Goal: Transaction & Acquisition: Purchase product/service

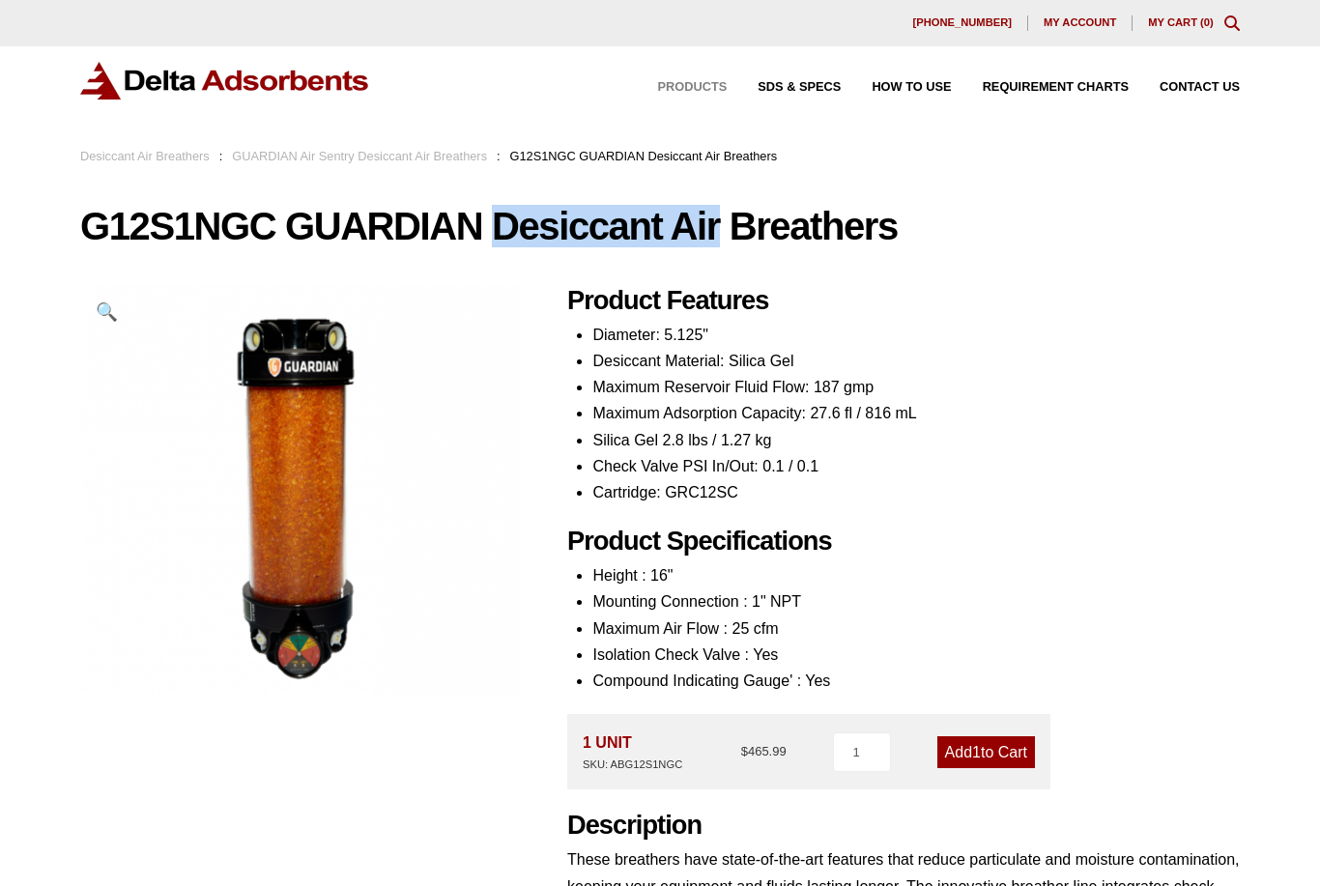
click at [712, 82] on span "Products" at bounding box center [693, 87] width 70 height 13
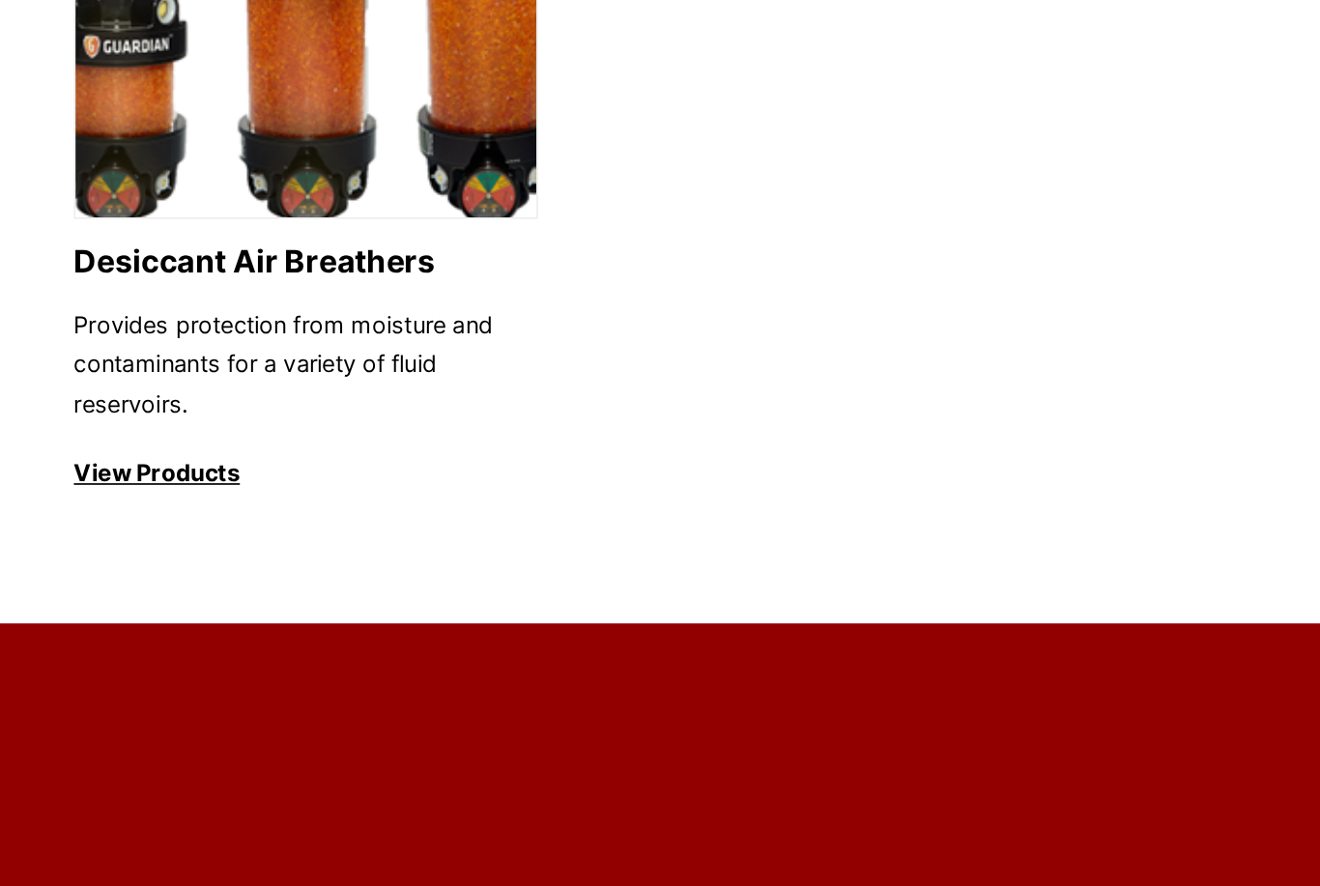
scroll to position [2135, 0]
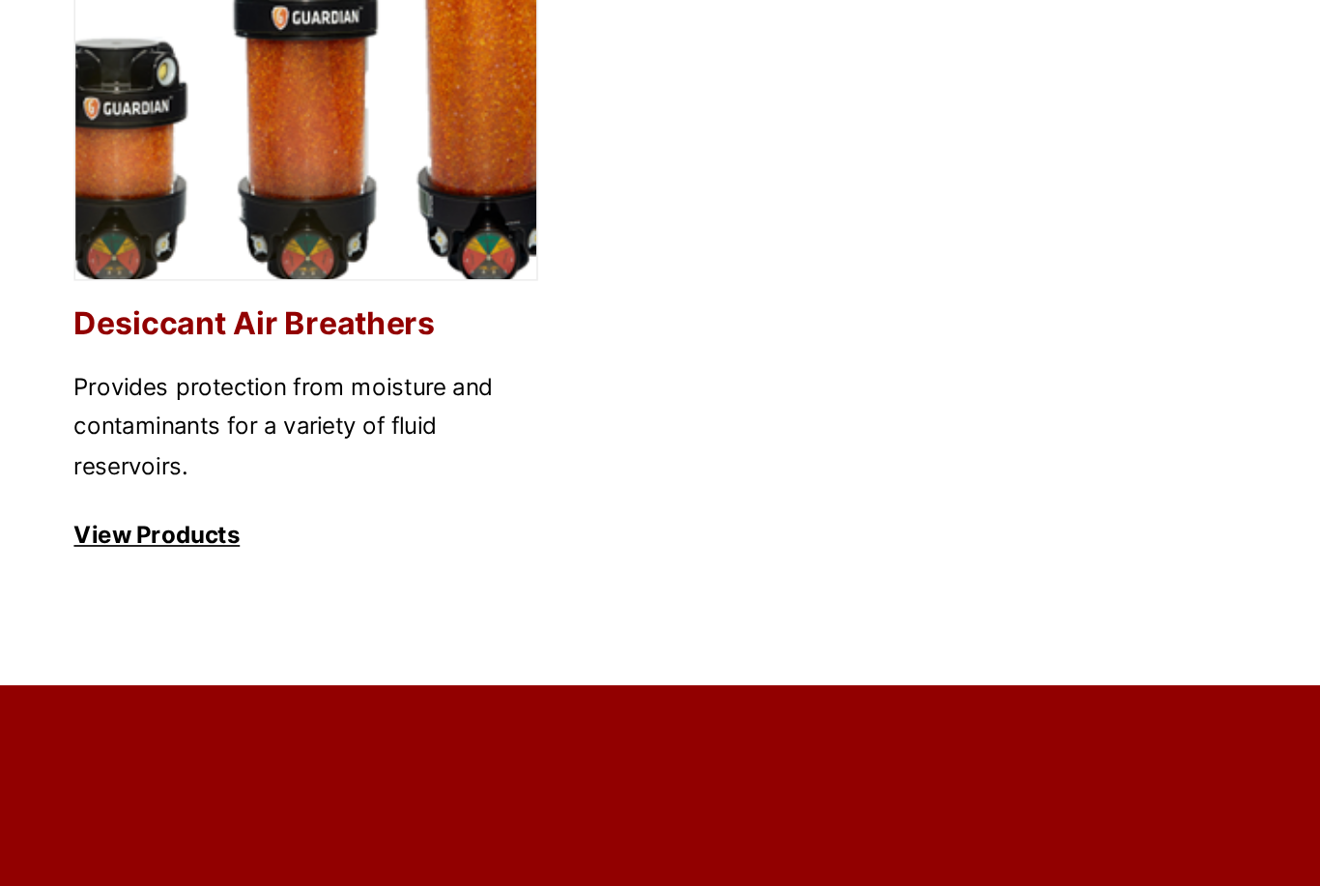
click at [86, 587] on p "View Products" at bounding box center [219, 598] width 278 height 23
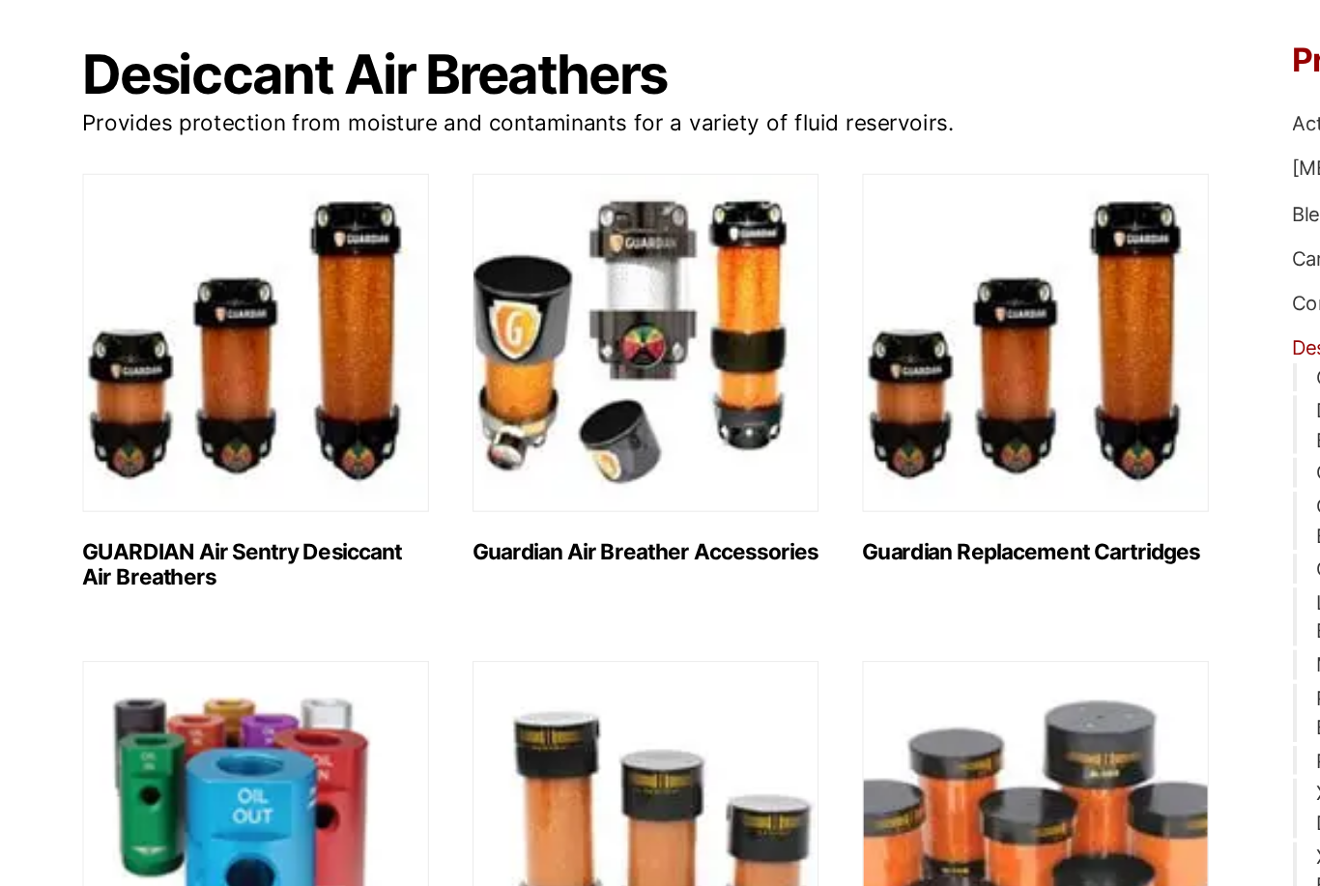
scroll to position [162, 0]
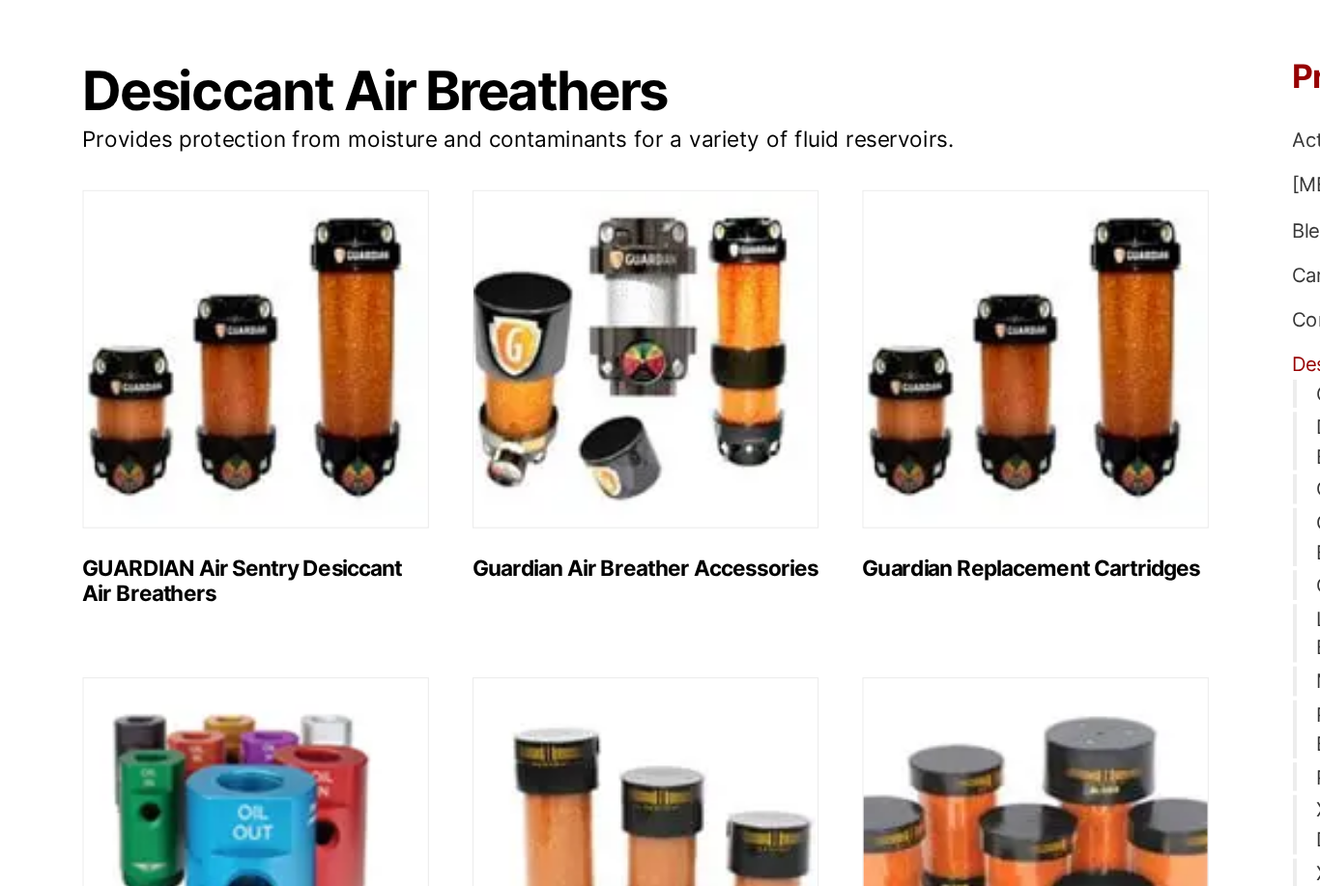
click at [246, 322] on img "Visit product category GUARDIAN Air Sentry Desiccant Air Breathers" at bounding box center [203, 256] width 247 height 242
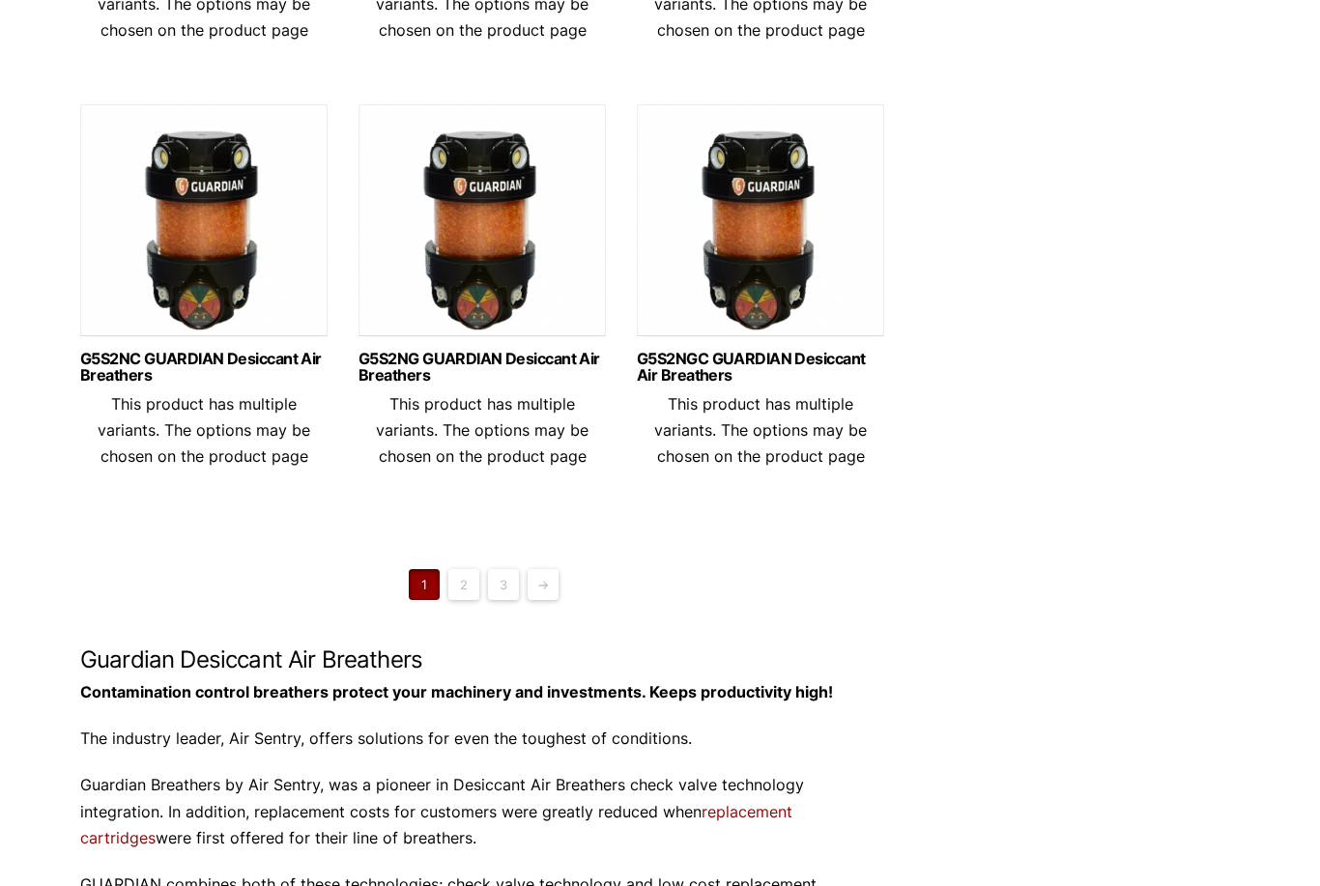
scroll to position [1434, 0]
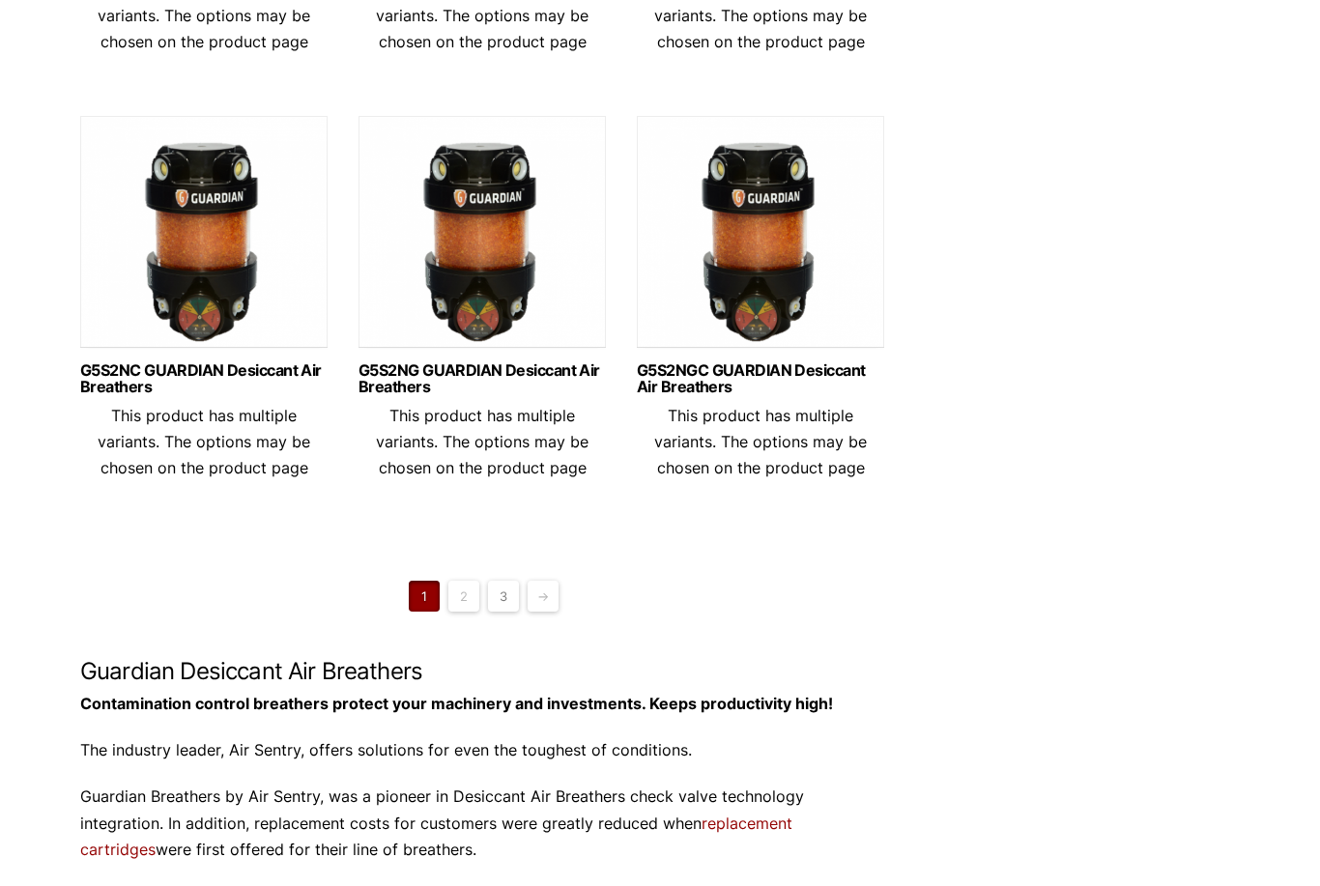
click at [498, 612] on link "3" at bounding box center [503, 596] width 31 height 31
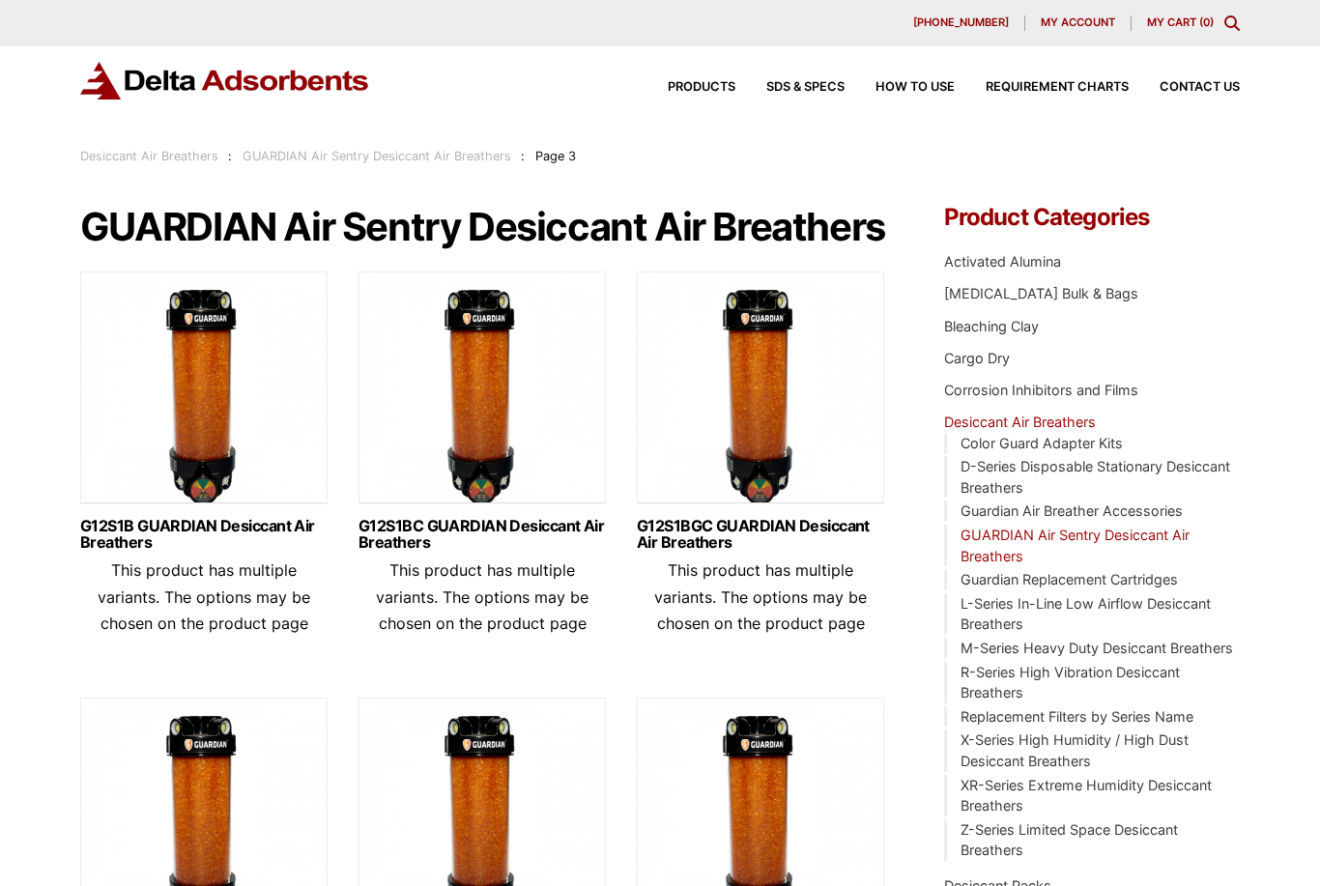
click at [457, 632] on span "This product has multiple variants. The options may be chosen on the product pa…" at bounding box center [482, 595] width 213 height 71
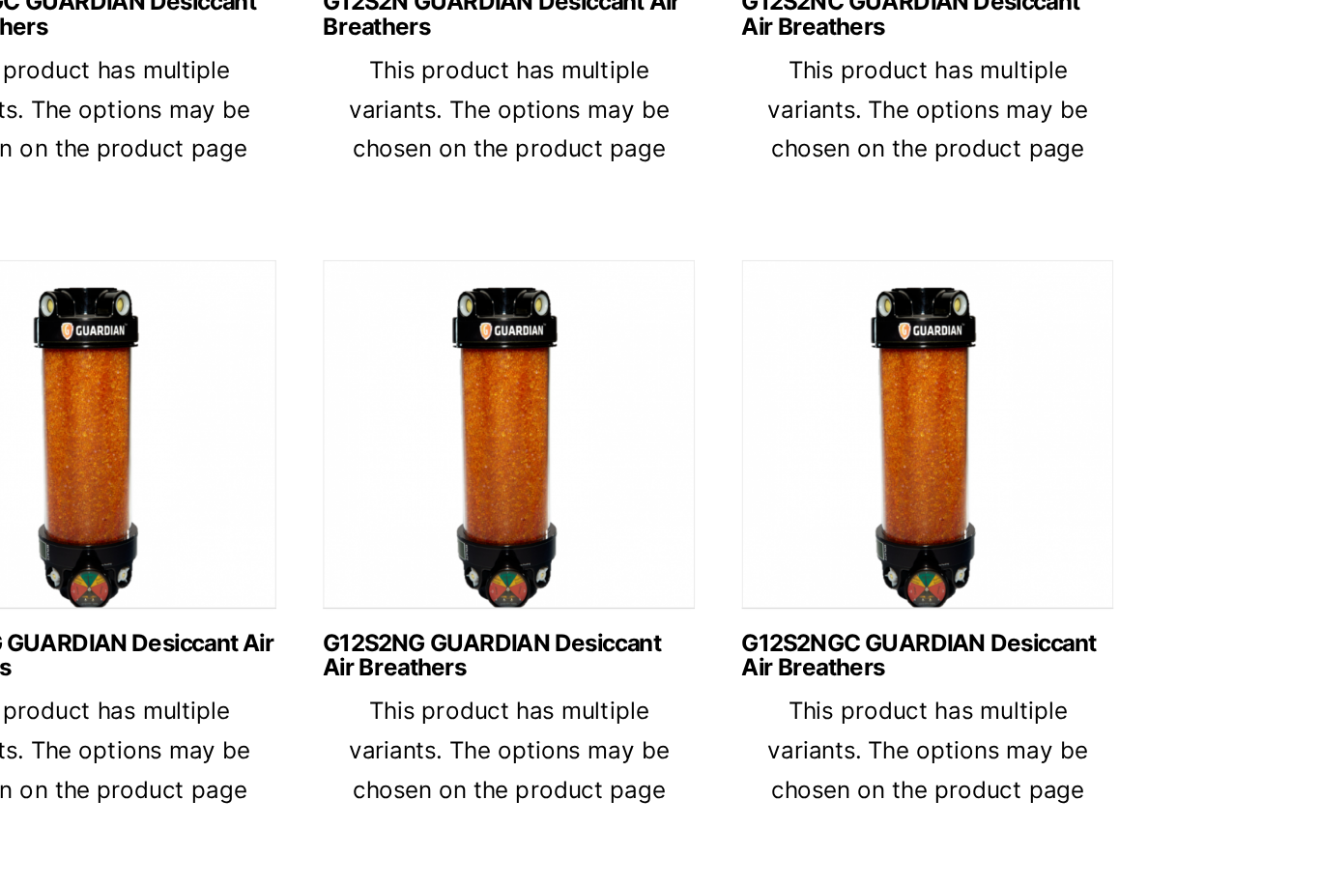
scroll to position [1161, 0]
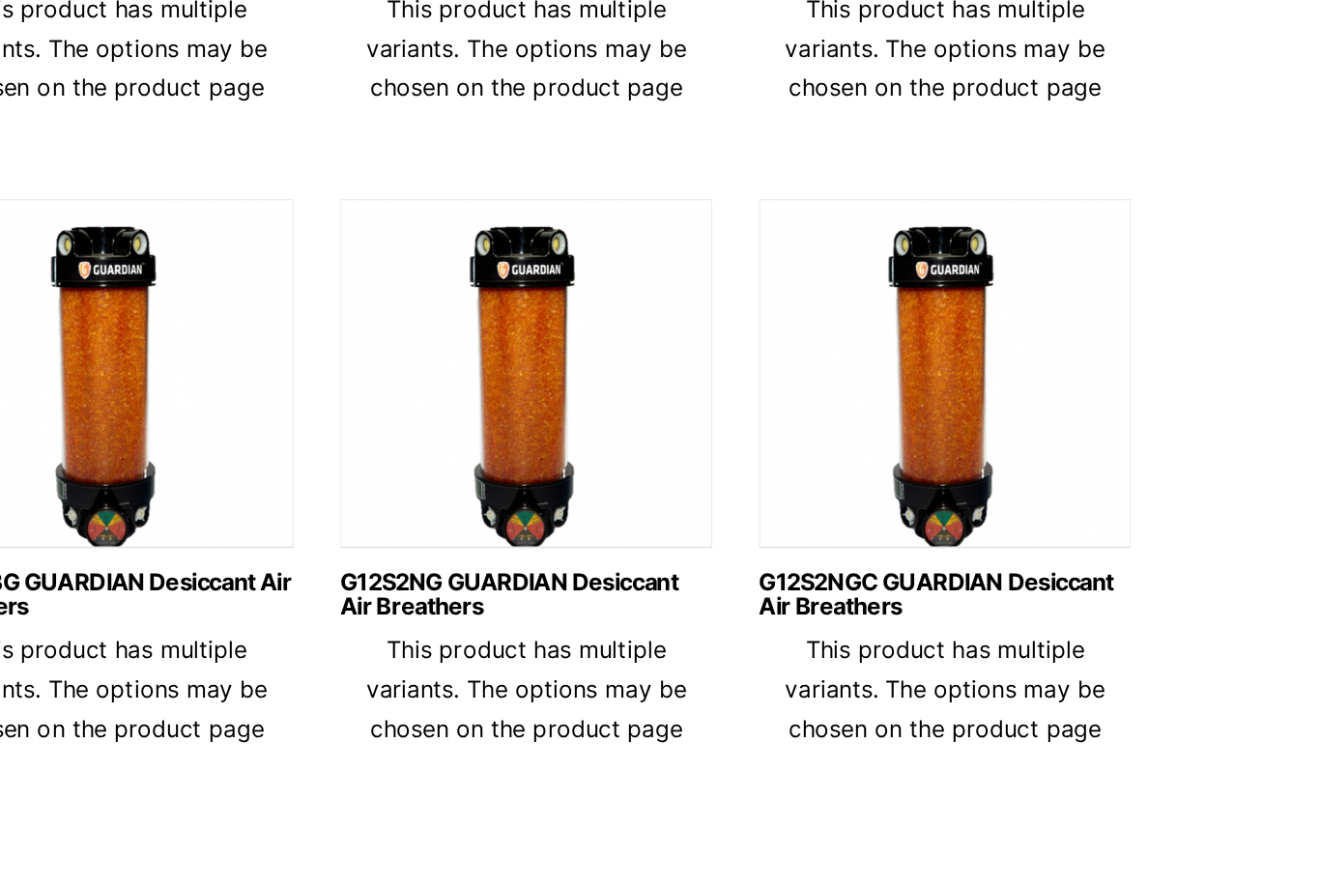
click at [637, 388] on img at bounding box center [760, 509] width 247 height 242
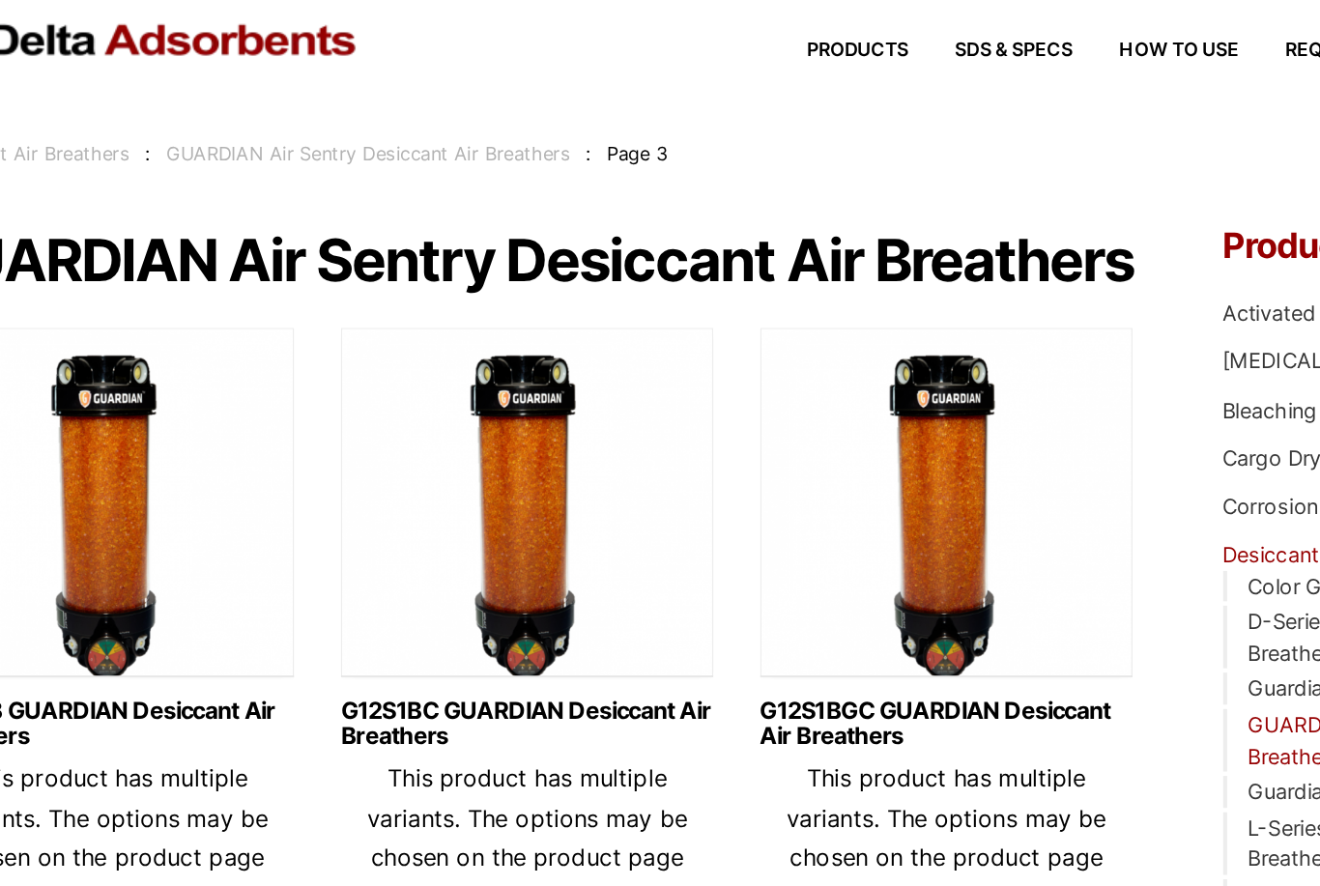
scroll to position [0, 0]
